Goal: Navigation & Orientation: Understand site structure

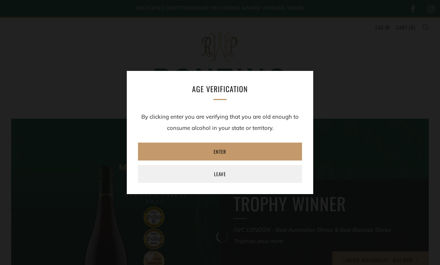
click at [250, 149] on link "Enter" at bounding box center [220, 152] width 164 height 18
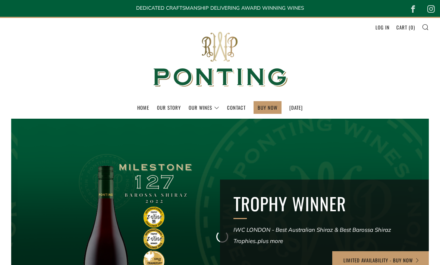
click at [141, 102] on link "Home" at bounding box center [143, 107] width 12 height 12
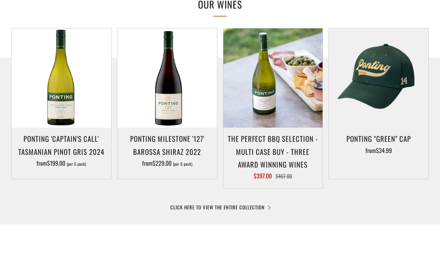
scroll to position [373, 0]
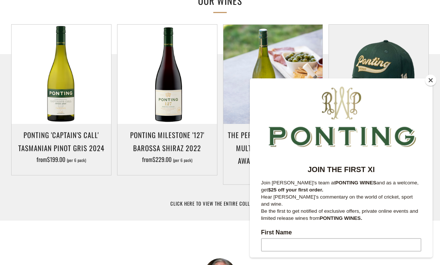
click at [435, 100] on div at bounding box center [220, 168] width 440 height 228
click at [428, 86] on button "Close" at bounding box center [430, 80] width 11 height 11
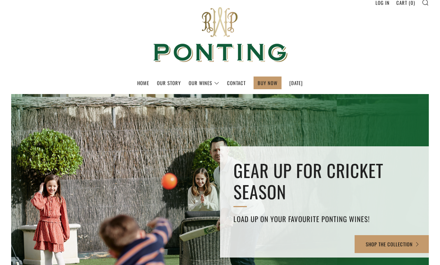
scroll to position [26, 0]
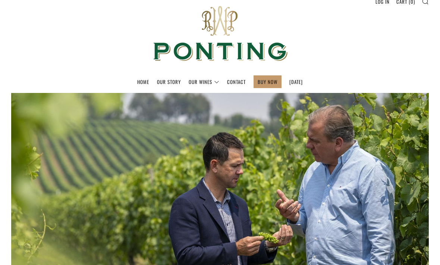
click at [165, 82] on link "Our Story" at bounding box center [169, 82] width 24 height 12
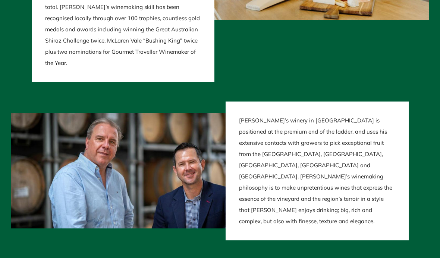
scroll to position [1598, 0]
